Goal: Information Seeking & Learning: Check status

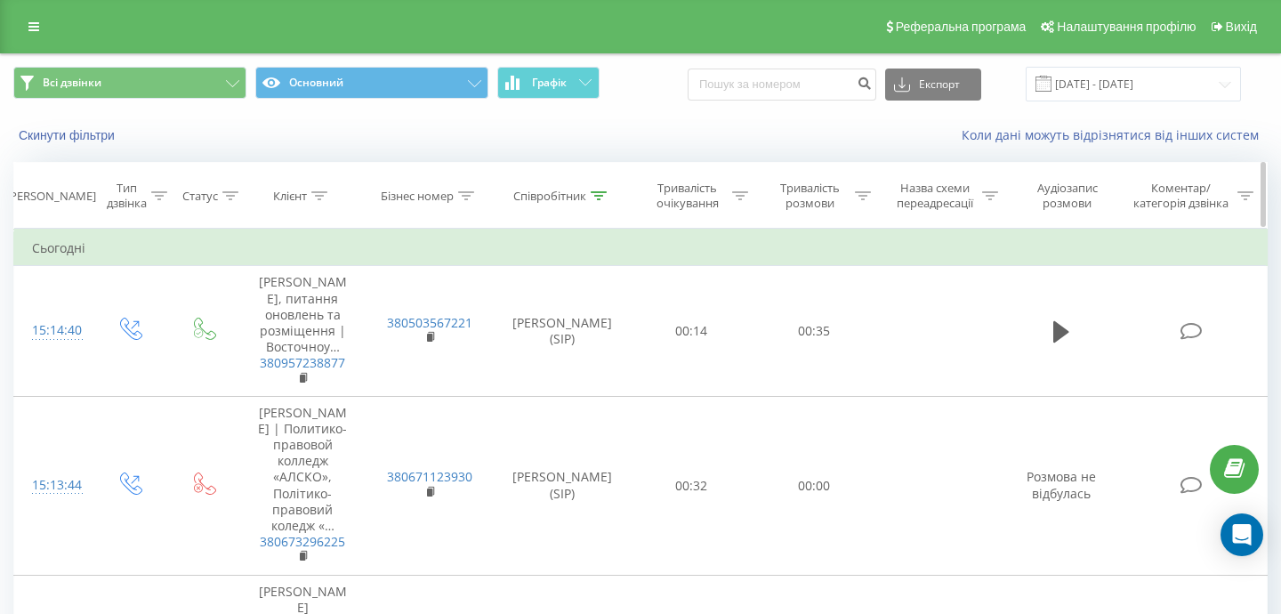
click at [590, 197] on div "Співробітник" at bounding box center [559, 196] width 93 height 15
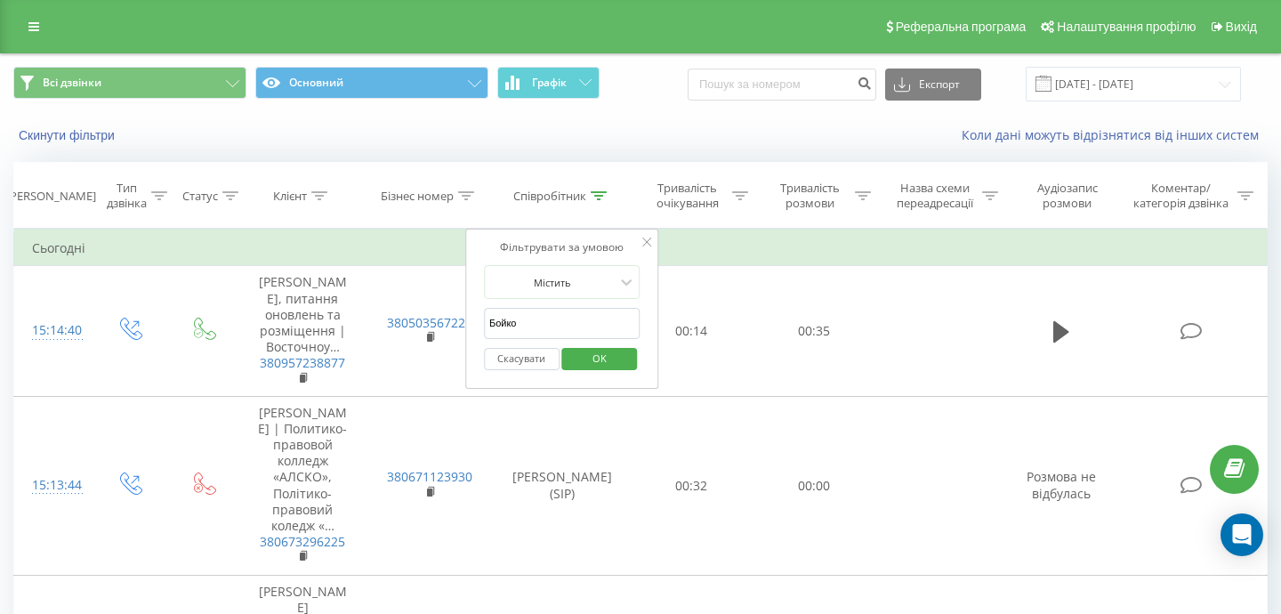
click at [539, 330] on input "Бойко" at bounding box center [562, 323] width 157 height 31
click at [581, 364] on span "OK" at bounding box center [600, 358] width 50 height 28
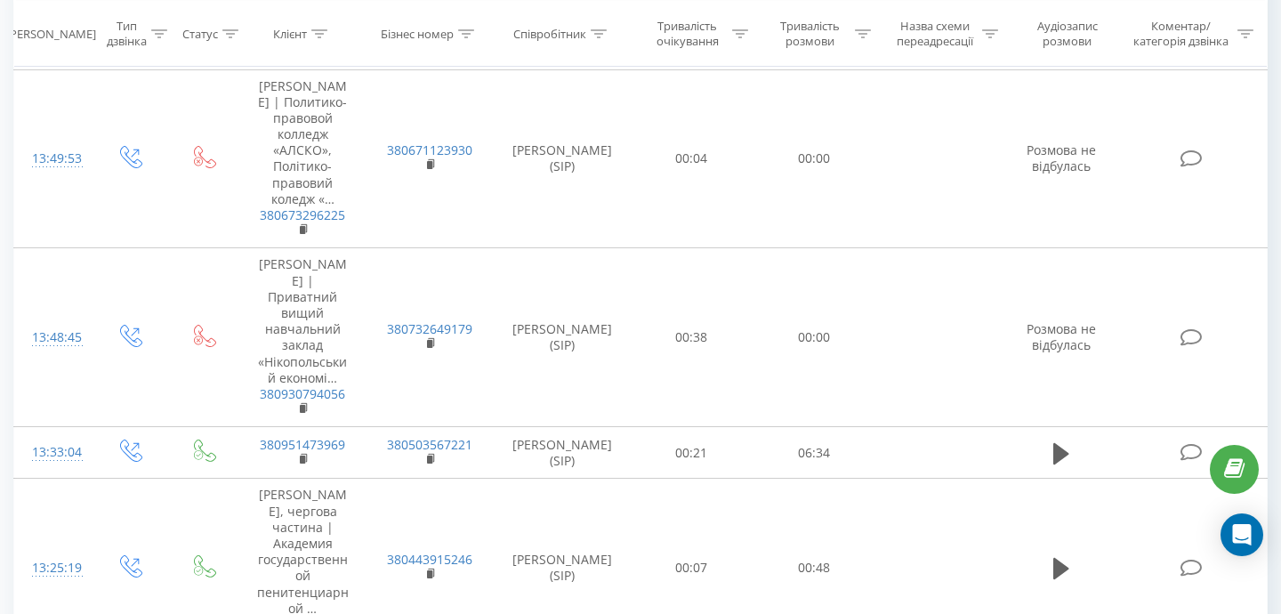
scroll to position [3317, 0]
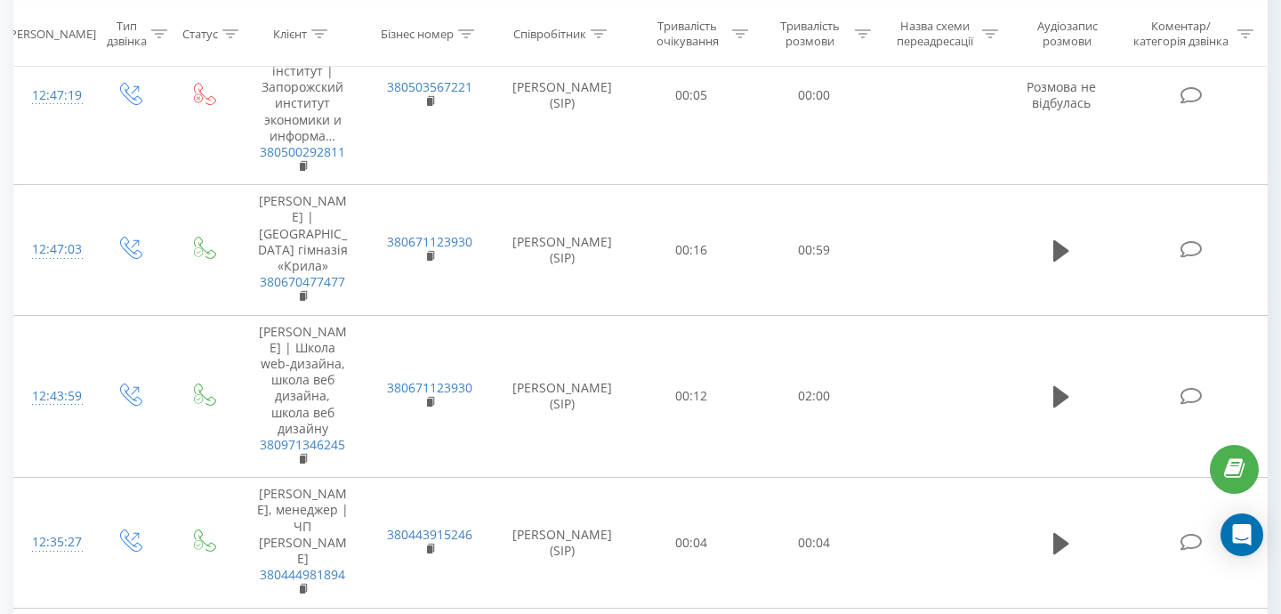
scroll to position [1878, 0]
